Goal: Transaction & Acquisition: Purchase product/service

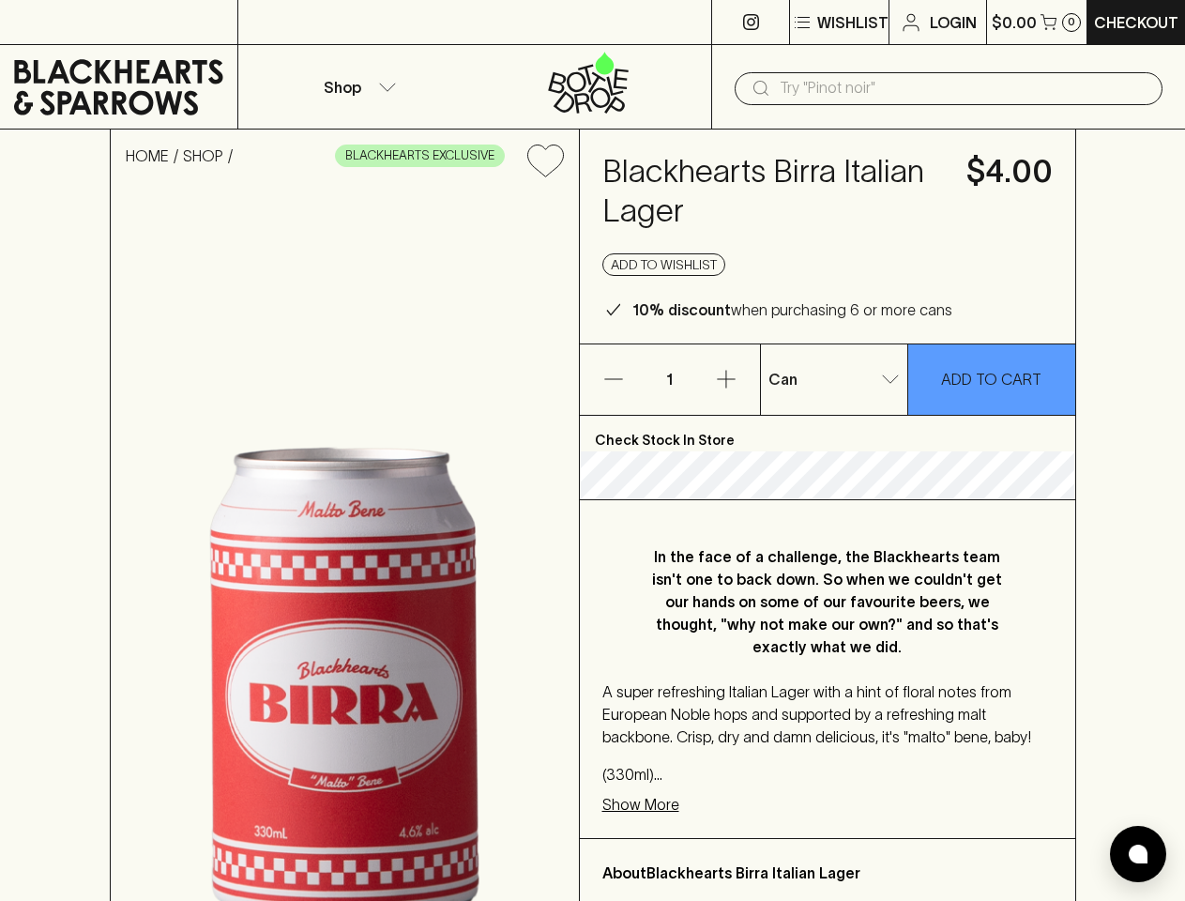
click at [838, 23] on p "Wishlist" at bounding box center [852, 22] width 71 height 23
